Goal: Transaction & Acquisition: Purchase product/service

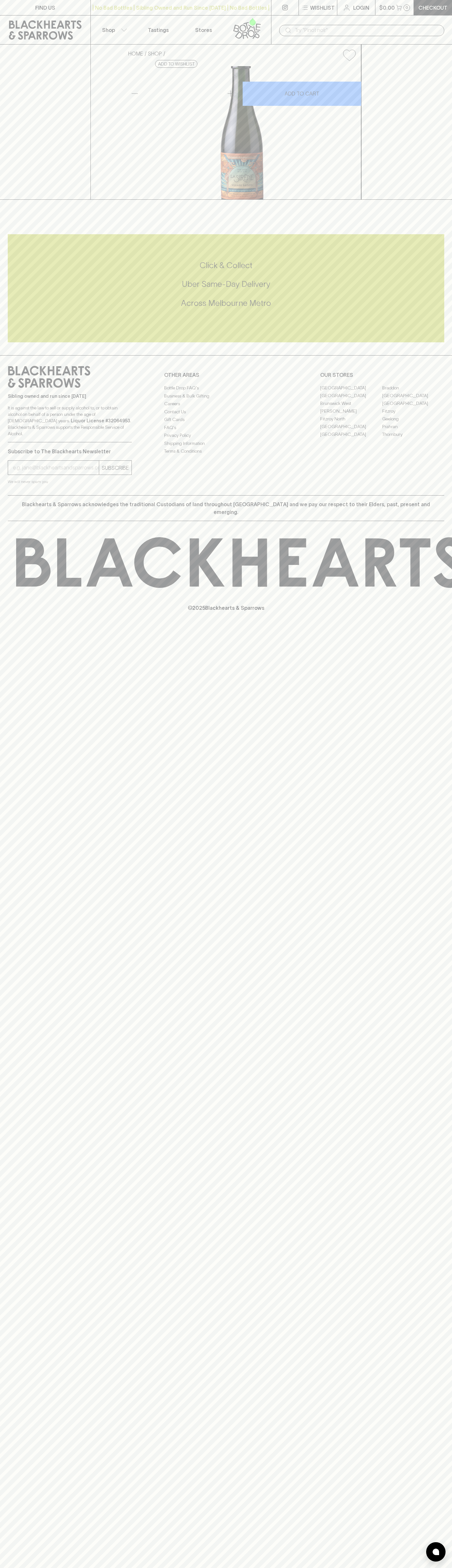
click at [303, 1] on button "Wishlist" at bounding box center [317, 7] width 38 height 15
click at [447, 932] on div at bounding box center [226, 784] width 452 height 1568
click at [23, 1567] on html "FIND US | No Bad Bottles | Sibling Owned and Run Since [DATE] | No Bad Bottles …" at bounding box center [226, 784] width 452 height 1568
click at [31, 388] on div at bounding box center [226, 784] width 452 height 1568
